Goal: Task Accomplishment & Management: Manage account settings

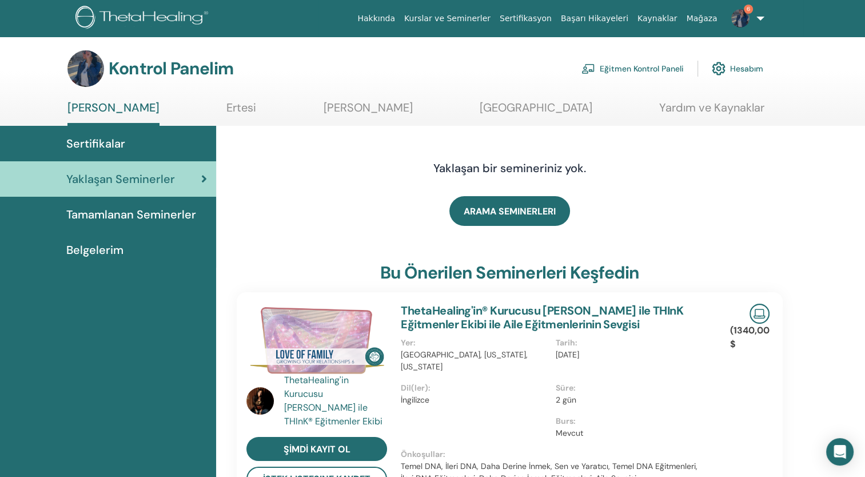
click at [665, 67] on font "Eğitmen Kontrol Paneli" at bounding box center [642, 68] width 84 height 10
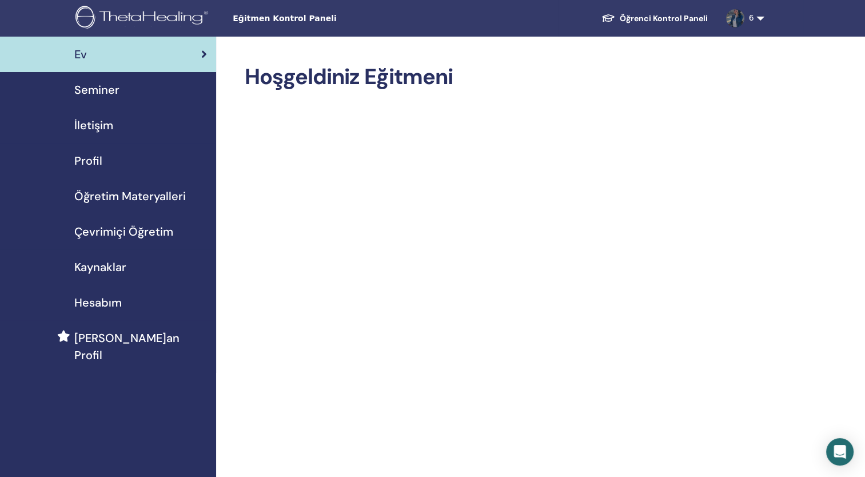
click at [106, 97] on span "Seminer" at bounding box center [96, 89] width 45 height 17
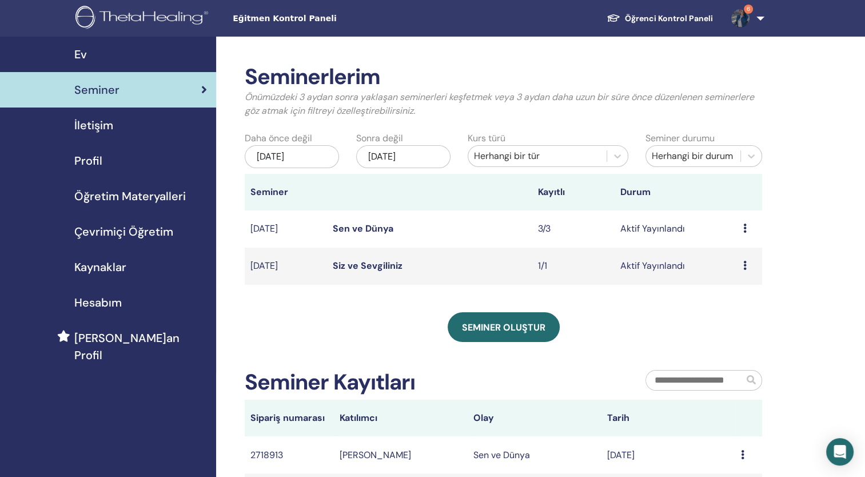
click at [365, 227] on link "Sen ve Dünya" at bounding box center [363, 229] width 61 height 12
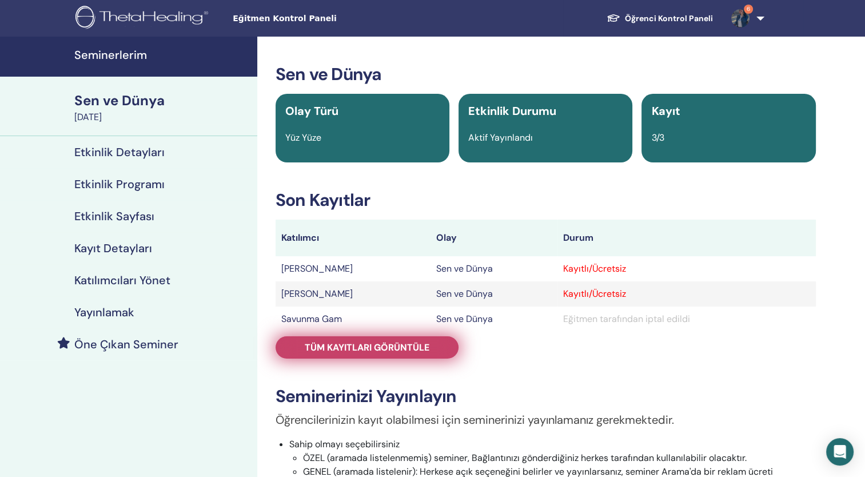
click at [407, 344] on span "Tüm kayıtları görüntüle" at bounding box center [367, 347] width 125 height 12
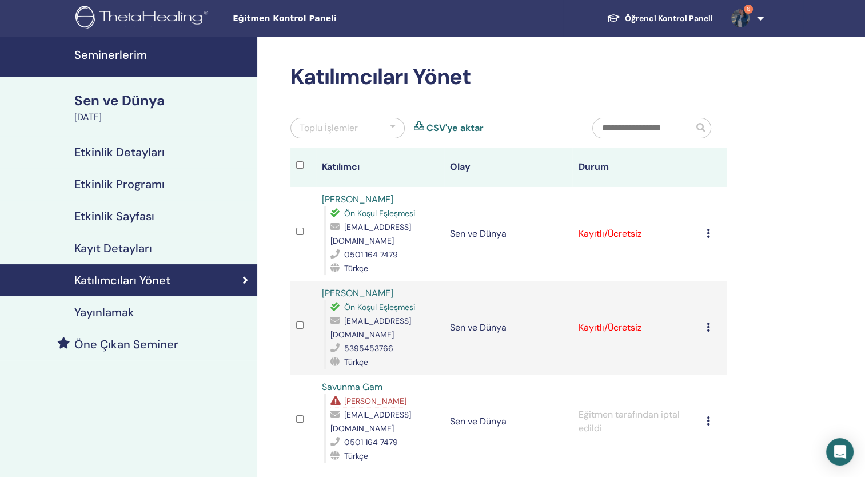
click at [705, 233] on td "Cancel Registration Do not auto-certify Mark as Paid Mark as Unpaid Mark as Abs…" at bounding box center [714, 234] width 26 height 94
click at [708, 236] on icon at bounding box center [708, 233] width 3 height 9
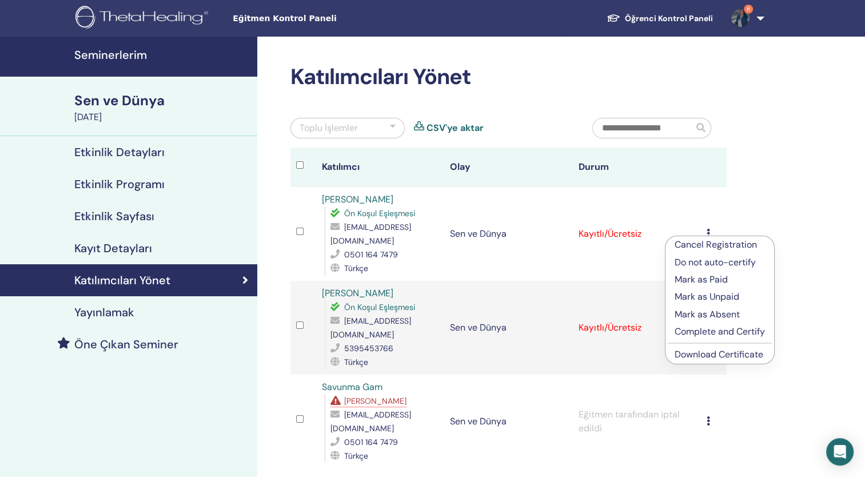
click at [734, 333] on p "Complete and Certify" at bounding box center [720, 332] width 90 height 14
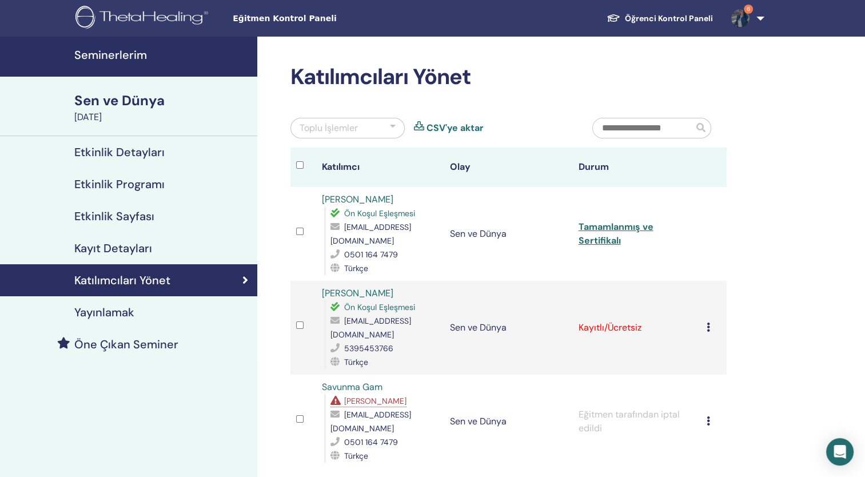
click at [711, 331] on div "Cancel Registration Do not auto-certify Mark as Paid Mark as Unpaid Mark as Abs…" at bounding box center [714, 328] width 14 height 14
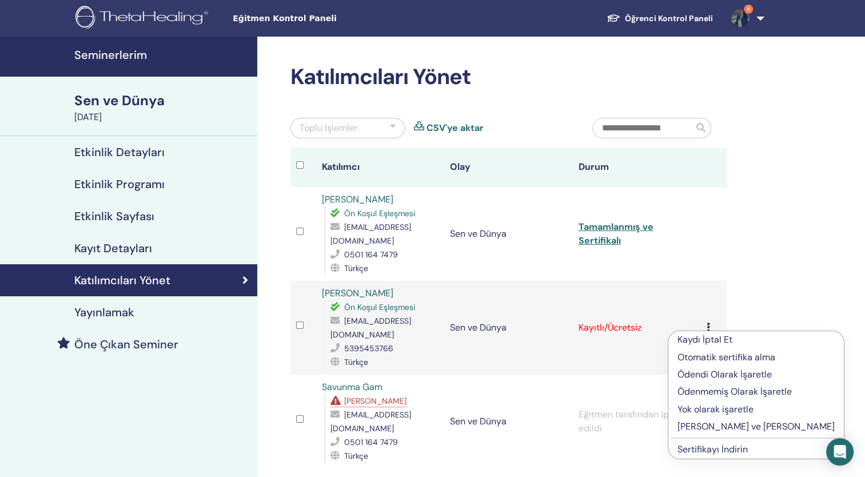
click at [714, 422] on p "Tamamlayın ve Onaylayın" at bounding box center [756, 427] width 157 height 14
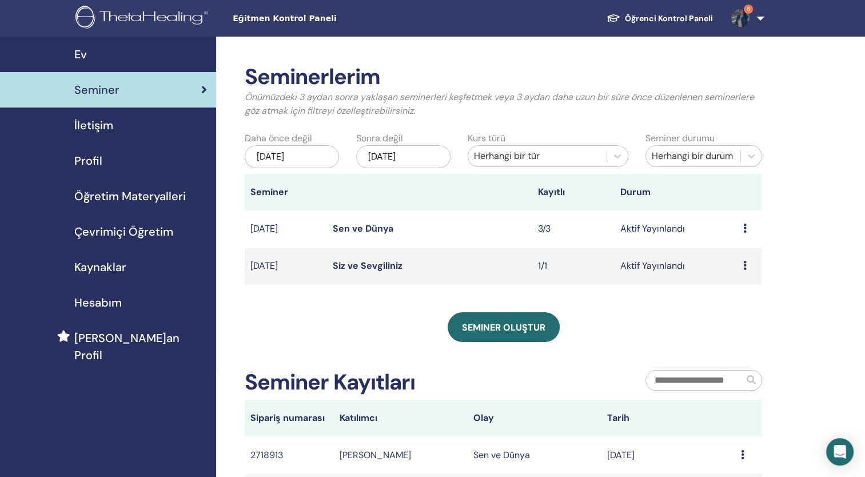
click at [348, 270] on link "Siz ve Sevgiliniz" at bounding box center [368, 266] width 70 height 12
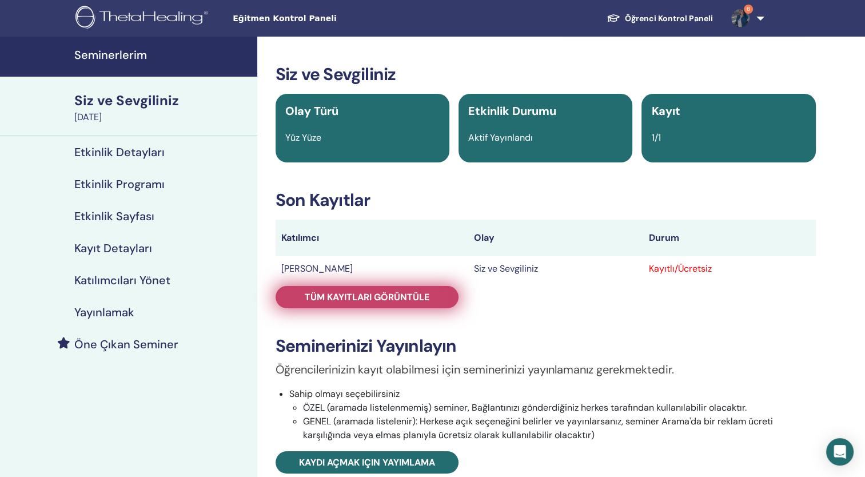
click at [416, 301] on span "Tüm kayıtları görüntüle" at bounding box center [367, 297] width 125 height 12
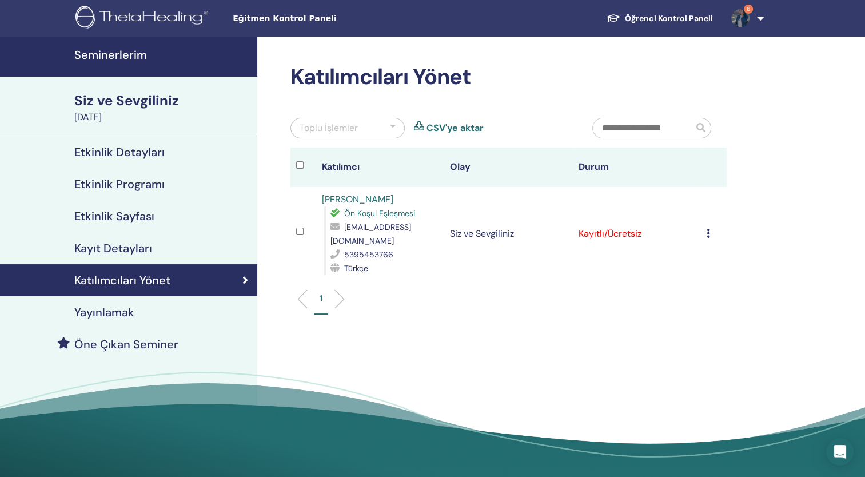
click at [708, 231] on icon at bounding box center [708, 233] width 3 height 9
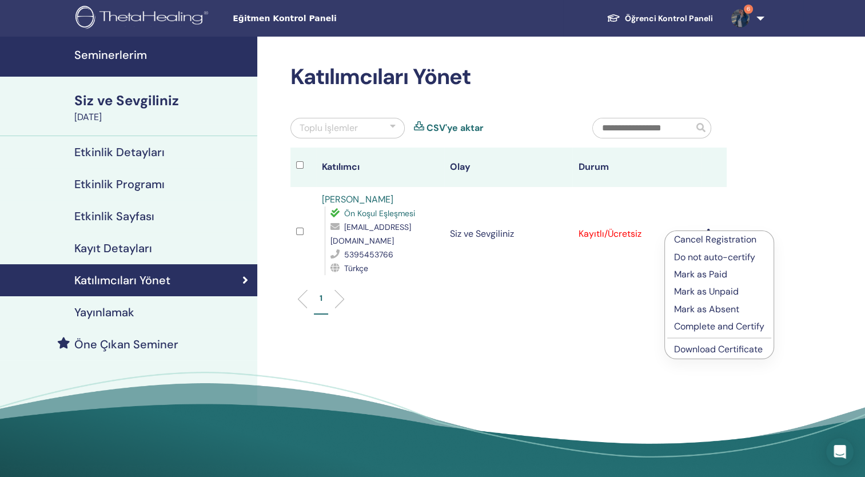
click at [734, 326] on p "Complete and Certify" at bounding box center [719, 327] width 90 height 14
